Goal: Task Accomplishment & Management: Manage account settings

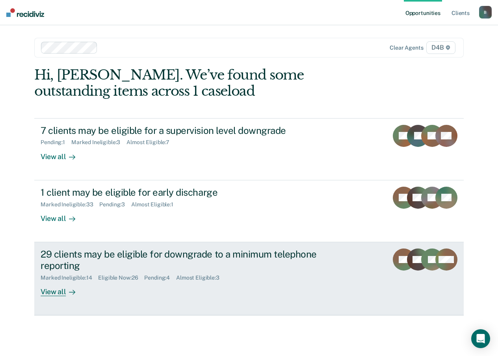
click at [66, 292] on div at bounding box center [70, 291] width 9 height 9
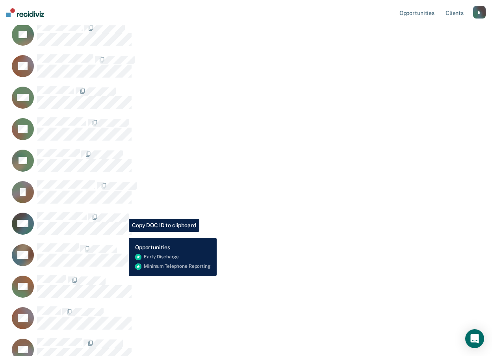
scroll to position [158, 0]
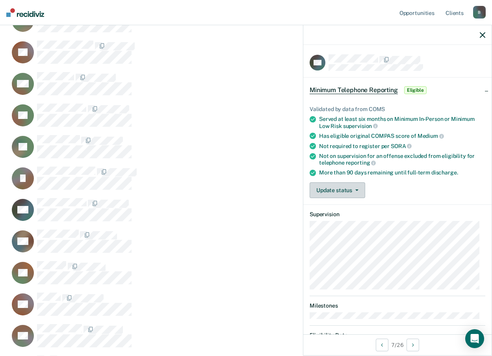
click at [347, 195] on button "Update status" at bounding box center [338, 190] width 56 height 16
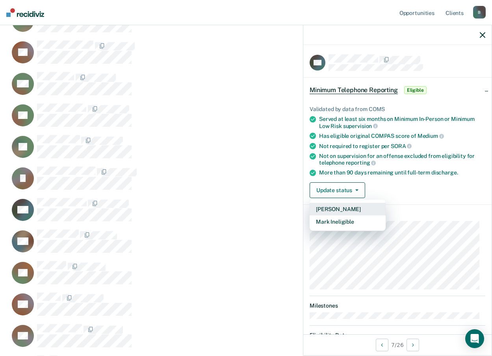
drag, startPoint x: 344, startPoint y: 219, endPoint x: 344, endPoint y: 210, distance: 8.7
click at [344, 210] on div "Mark Pending Mark Ineligible" at bounding box center [348, 216] width 76 height 32
click at [344, 210] on button "[PERSON_NAME]" at bounding box center [348, 209] width 76 height 13
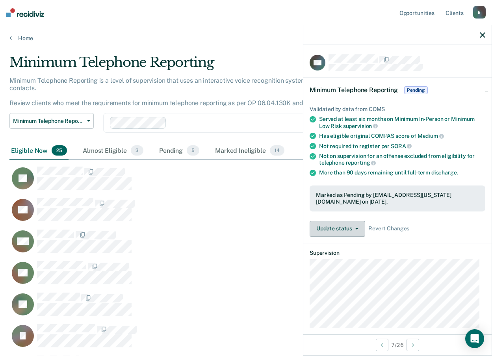
scroll to position [884, 467]
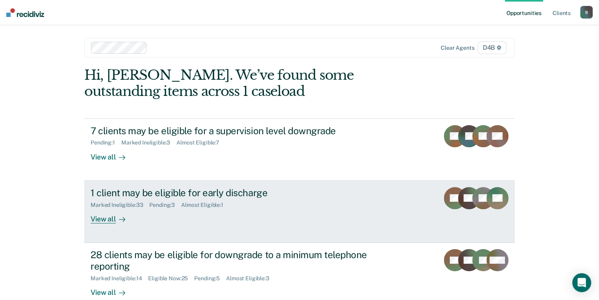
click at [105, 217] on div "View all" at bounding box center [113, 215] width 44 height 15
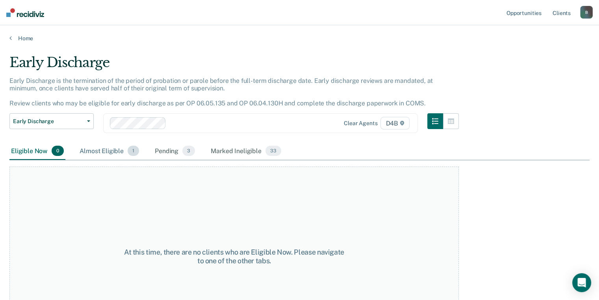
click at [109, 151] on div "Almost Eligible 1" at bounding box center [109, 150] width 63 height 17
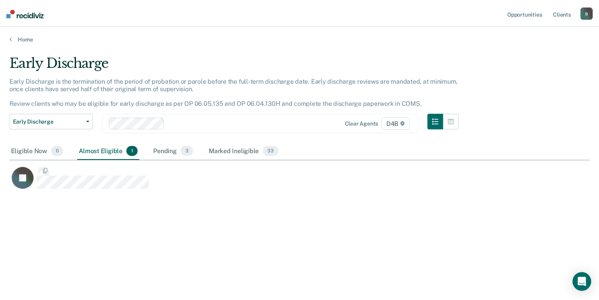
scroll to position [180, 580]
click at [167, 152] on div "Pending 3" at bounding box center [174, 150] width 43 height 17
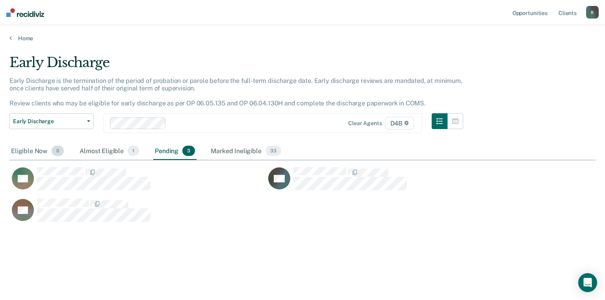
click at [20, 152] on div "Eligible Now 0" at bounding box center [37, 150] width 56 height 17
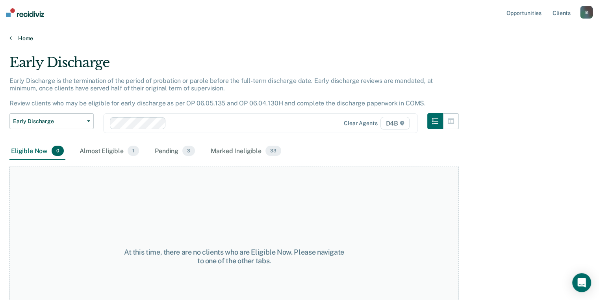
click at [11, 41] on link "Home" at bounding box center [299, 38] width 581 height 7
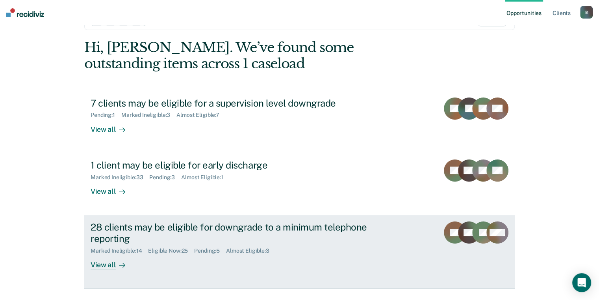
scroll to position [47, 0]
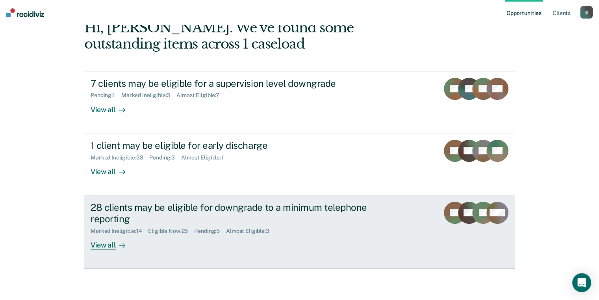
click at [102, 249] on link "28 clients may be eligible for downgrade to a minimum telephone reporting Marke…" at bounding box center [299, 231] width 431 height 73
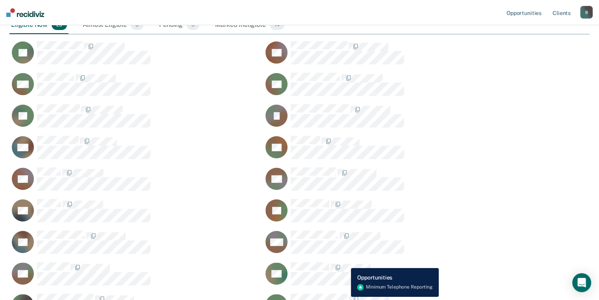
scroll to position [79, 0]
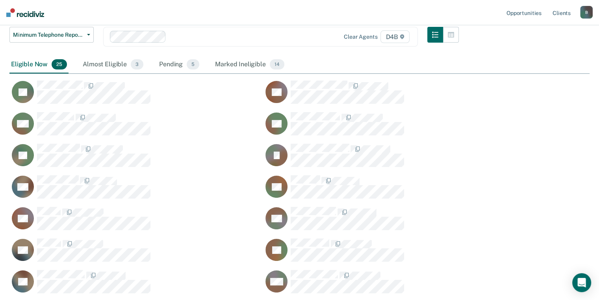
click at [172, 61] on div "Pending 5" at bounding box center [179, 64] width 43 height 17
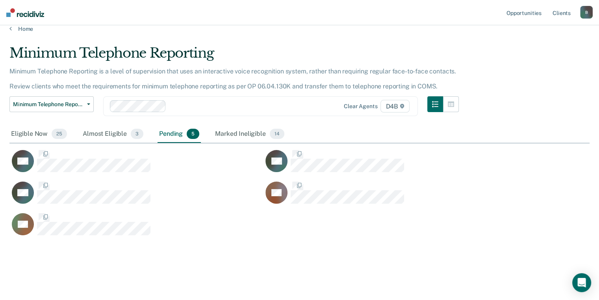
scroll to position [190, 574]
click at [252, 133] on div "Marked Ineligible 14" at bounding box center [250, 133] width 72 height 17
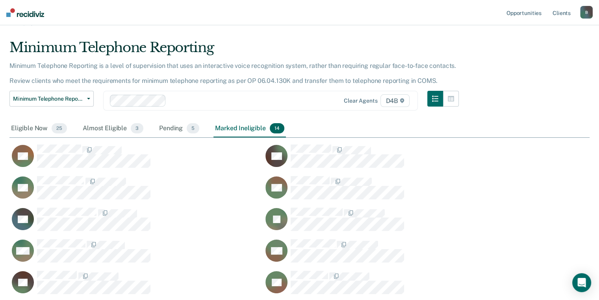
scroll to position [9, 0]
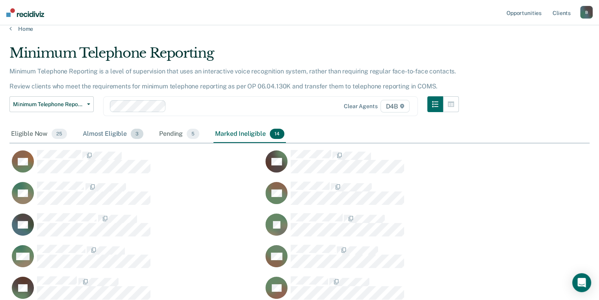
click at [109, 133] on div "Almost Eligible 3" at bounding box center [113, 133] width 64 height 17
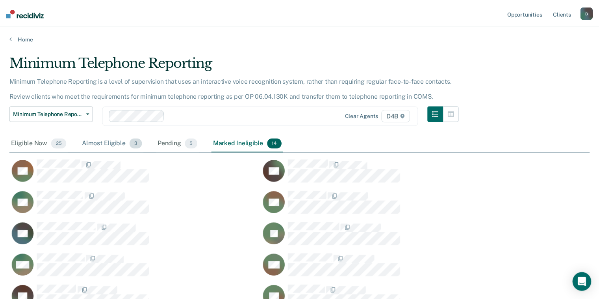
scroll to position [6, 6]
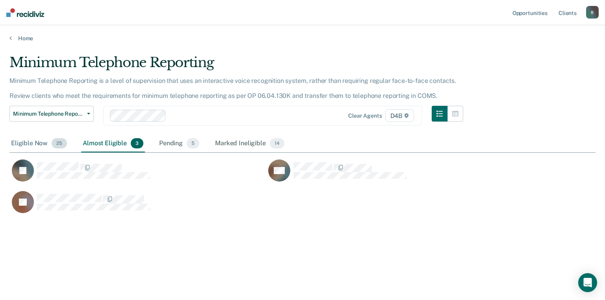
click at [22, 143] on div "Eligible Now 25" at bounding box center [38, 143] width 59 height 17
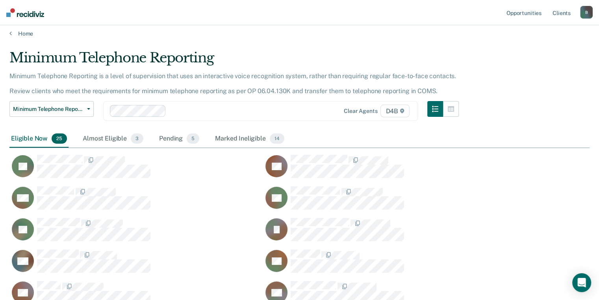
scroll to position [0, 0]
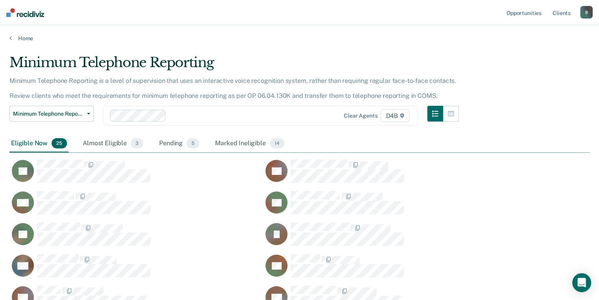
click at [8, 38] on div "Home" at bounding box center [299, 33] width 599 height 17
click at [8, 39] on div "Home" at bounding box center [299, 33] width 599 height 17
click at [28, 39] on link "Home" at bounding box center [299, 38] width 581 height 7
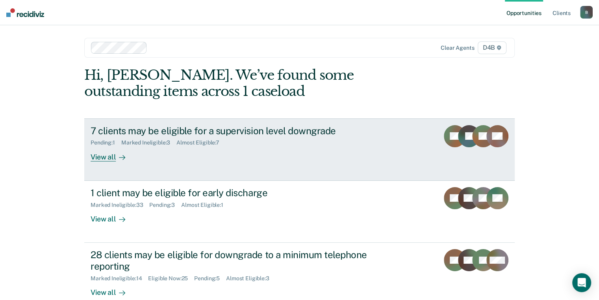
click at [116, 155] on div at bounding box center [120, 156] width 9 height 9
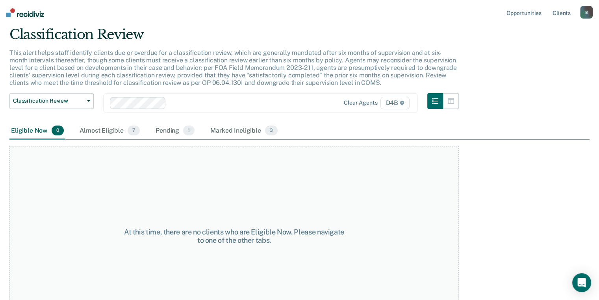
scroll to position [53, 0]
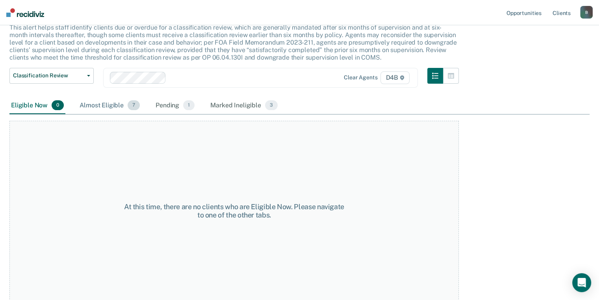
click at [117, 108] on div "Almost Eligible 7" at bounding box center [109, 105] width 63 height 17
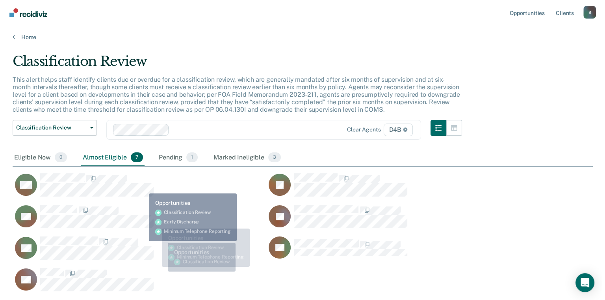
scroll to position [0, 0]
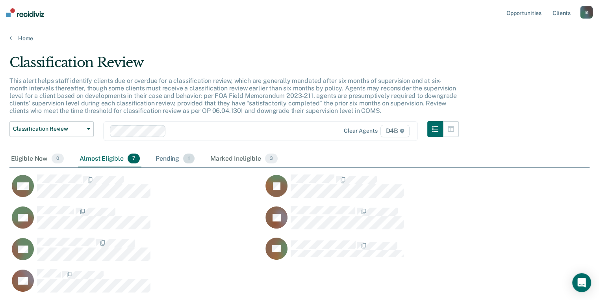
click at [159, 158] on div "Pending 1" at bounding box center [175, 158] width 42 height 17
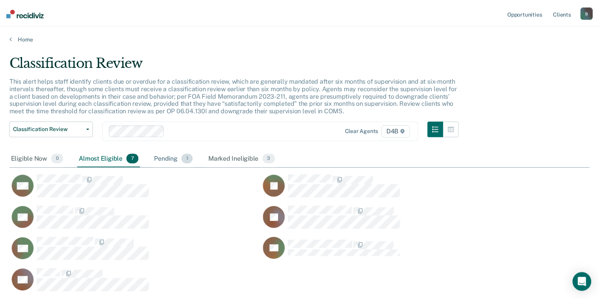
scroll to position [6, 6]
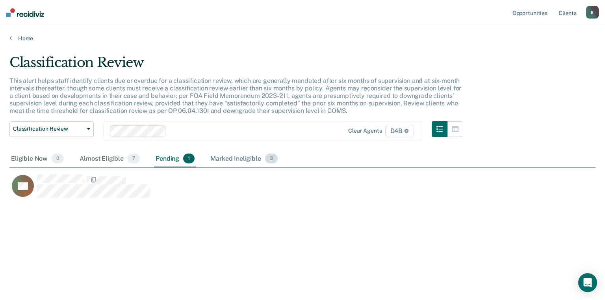
click at [225, 155] on div "Marked Ineligible 3" at bounding box center [244, 158] width 71 height 17
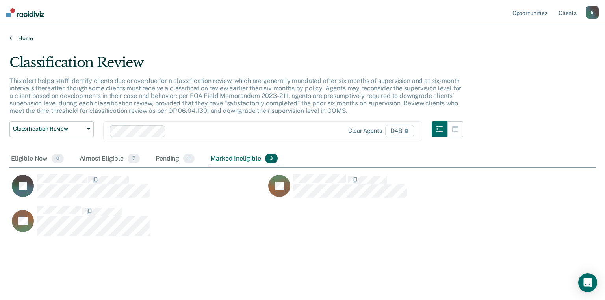
click at [11, 36] on icon at bounding box center [10, 38] width 2 height 6
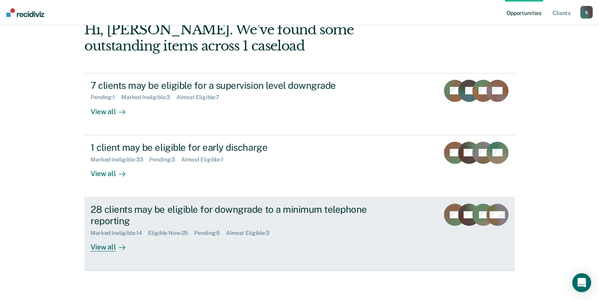
scroll to position [47, 0]
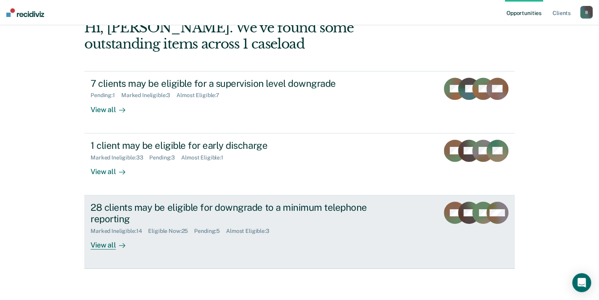
click at [99, 247] on div "View all" at bounding box center [113, 241] width 44 height 15
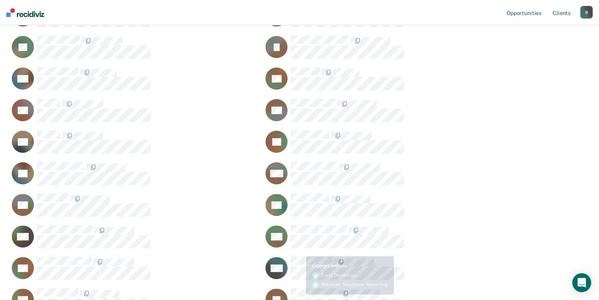
scroll to position [167, 0]
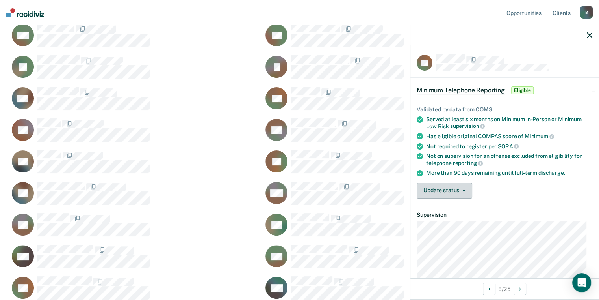
click at [433, 189] on button "Update status" at bounding box center [445, 190] width 56 height 16
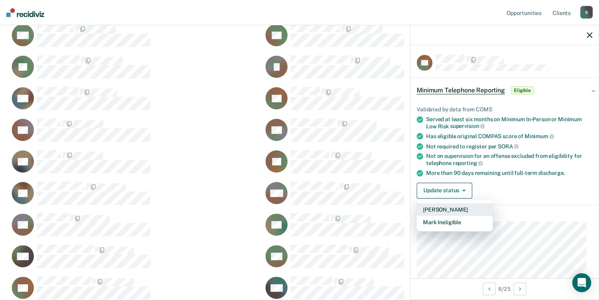
click at [446, 203] on button "[PERSON_NAME]" at bounding box center [455, 209] width 76 height 13
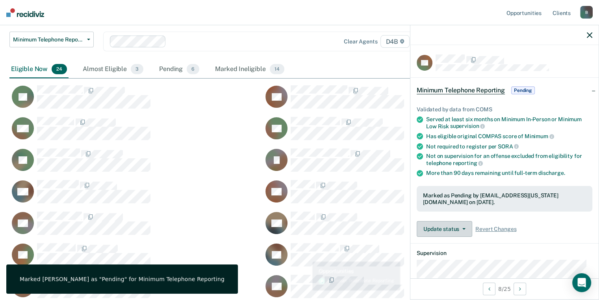
scroll to position [49, 0]
